Goal: Task Accomplishment & Management: Complete application form

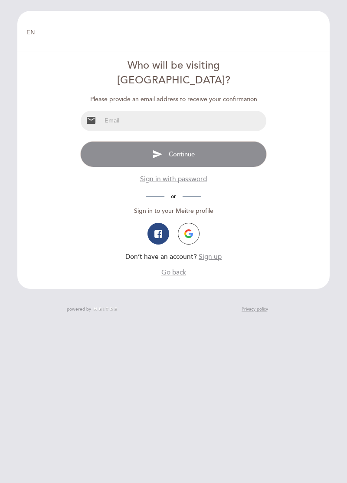
click at [119, 111] on input "email" at bounding box center [184, 121] width 165 height 20
type input "[EMAIL_ADDRESS][DOMAIN_NAME]"
click at [168, 142] on button "send Continue" at bounding box center [173, 154] width 186 height 26
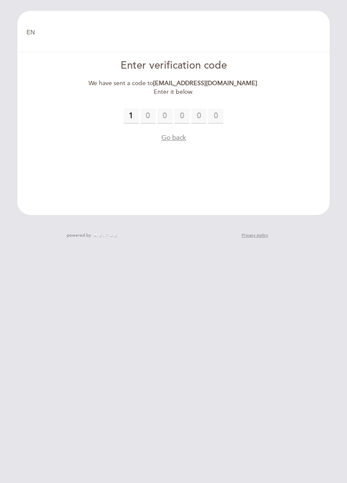
type input "1"
type input "3"
type input "0"
type input "8"
type input "7"
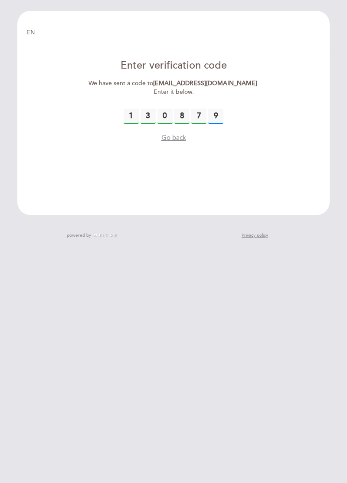
type input "9"
